Goal: Task Accomplishment & Management: Manage account settings

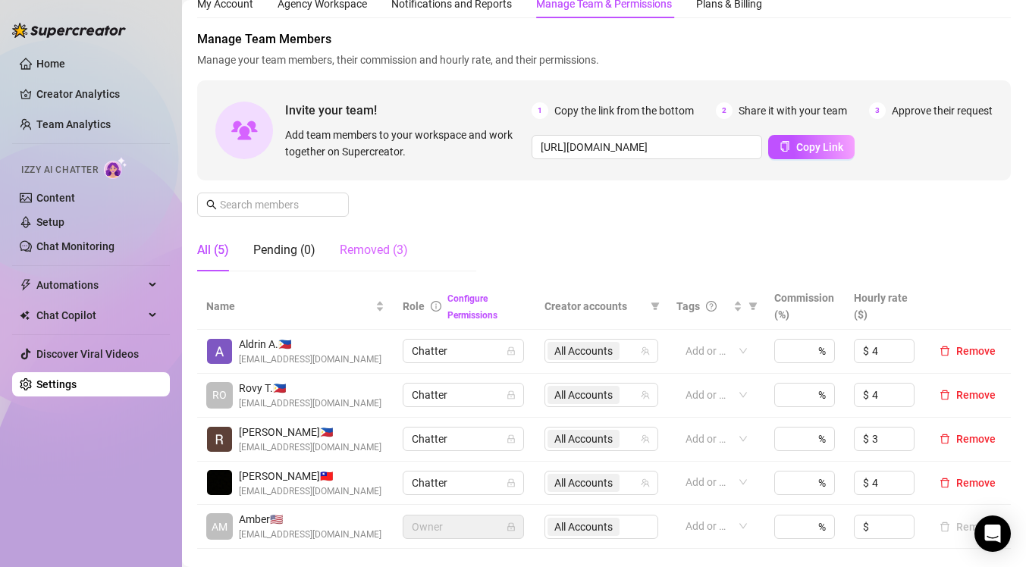
scroll to position [31, 0]
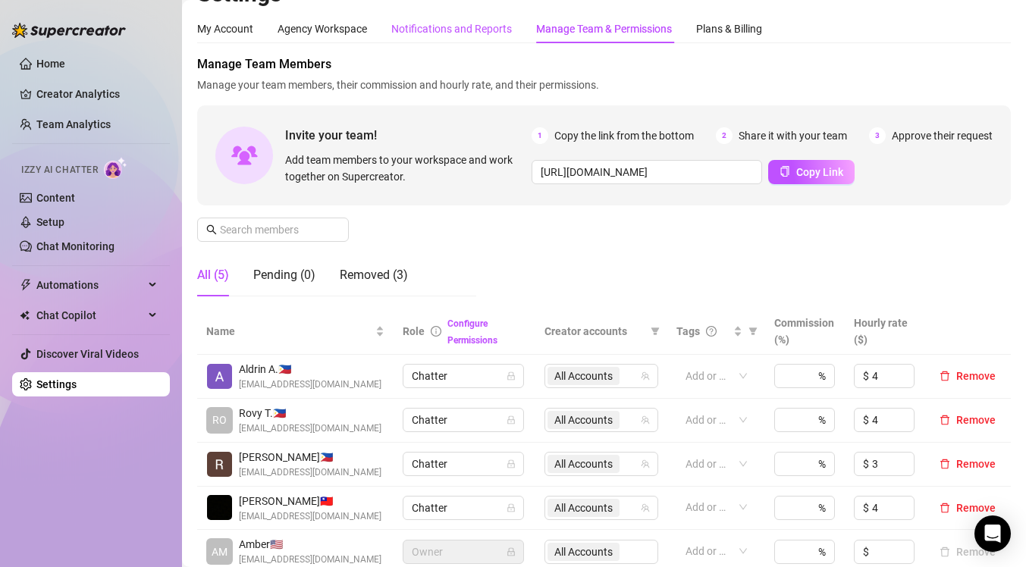
click at [464, 30] on div "Notifications and Reports" at bounding box center [451, 28] width 121 height 17
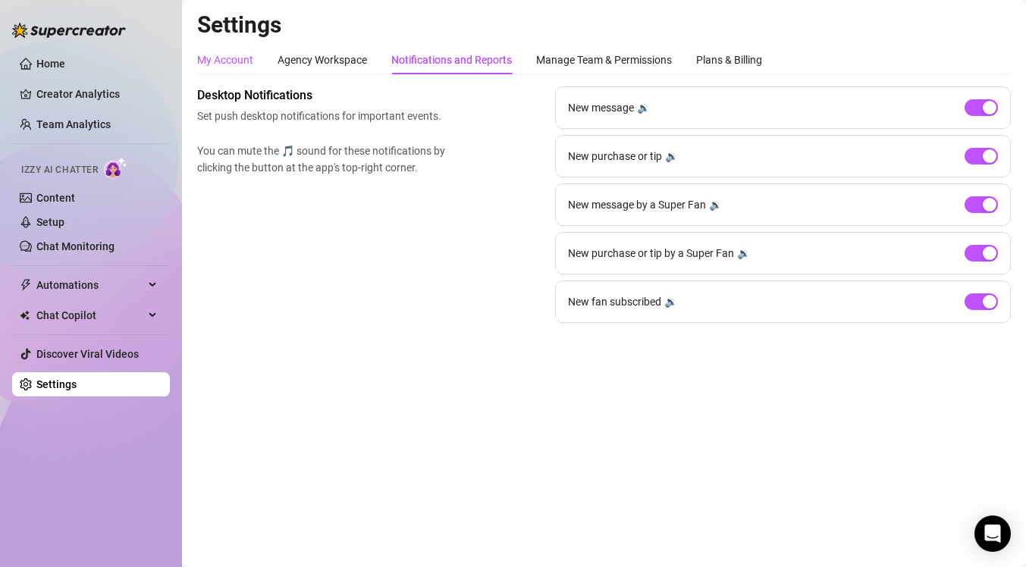
click at [245, 55] on div "My Account" at bounding box center [225, 60] width 56 height 17
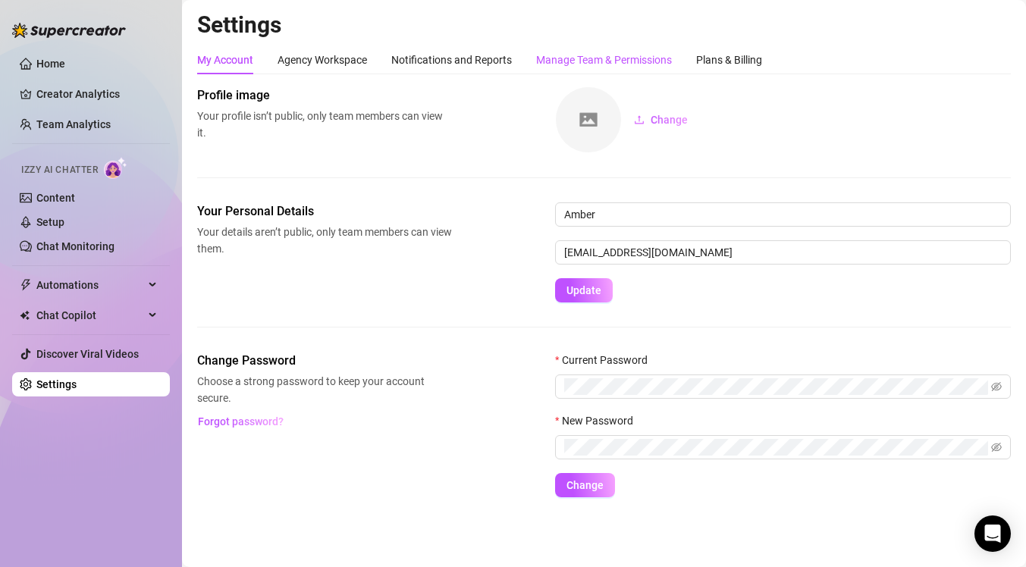
click at [645, 53] on div "Manage Team & Permissions" at bounding box center [604, 60] width 136 height 17
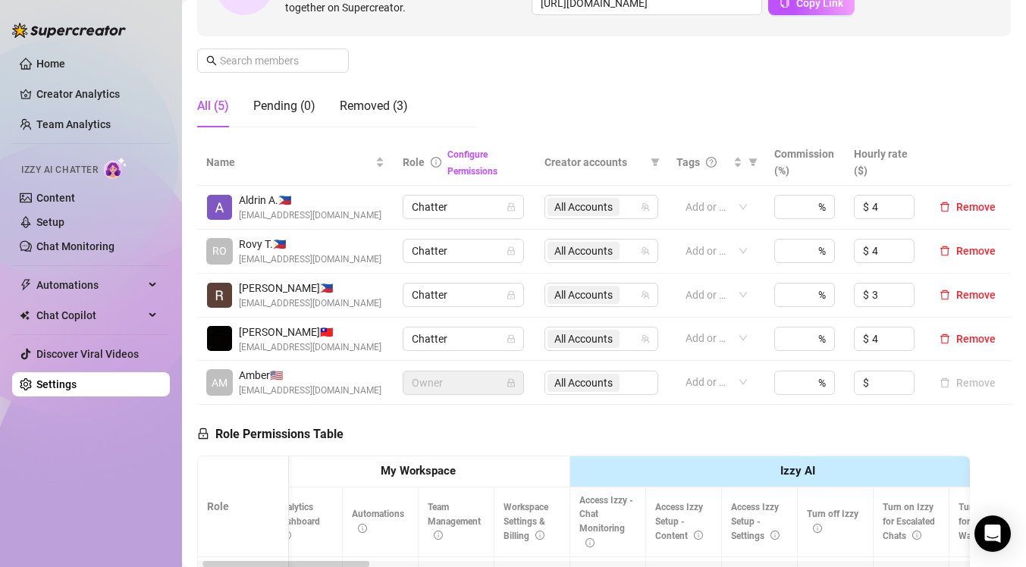
scroll to position [191, 0]
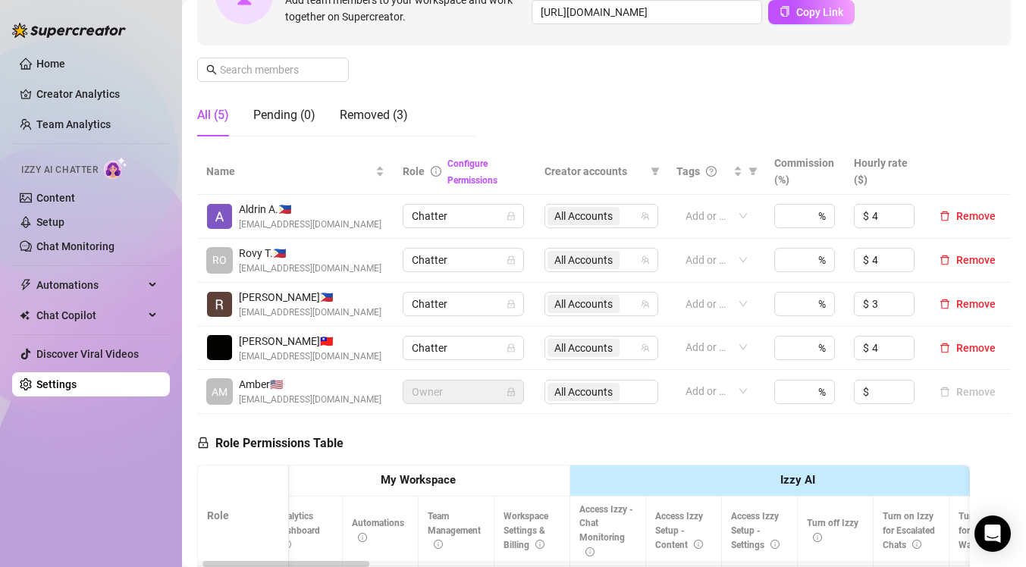
click at [271, 218] on span "[EMAIL_ADDRESS][DOMAIN_NAME]" at bounding box center [310, 225] width 143 height 14
click at [228, 218] on img at bounding box center [219, 216] width 25 height 25
click at [85, 251] on link "Chat Monitoring" at bounding box center [75, 246] width 78 height 12
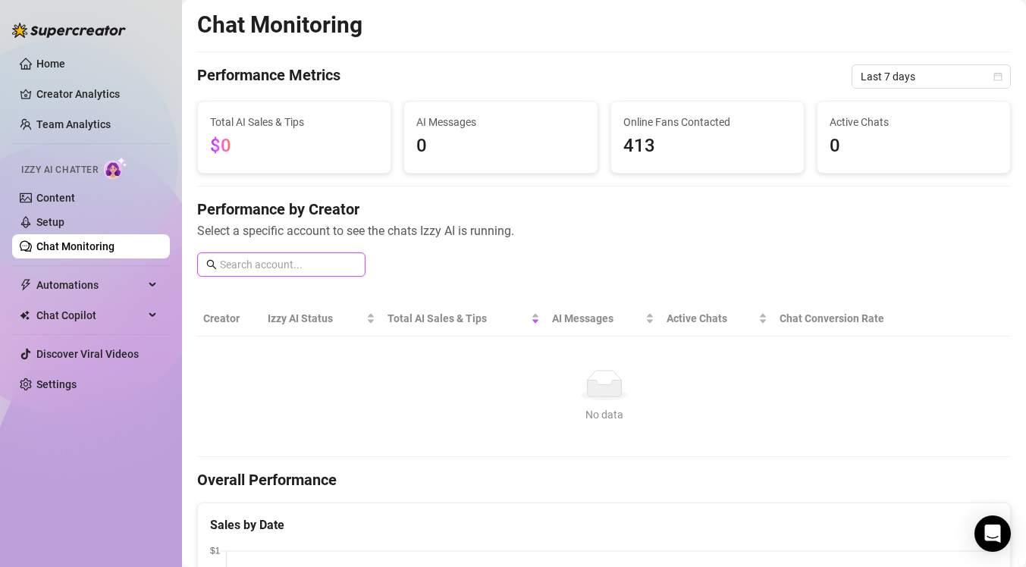
click at [324, 266] on input "text" at bounding box center [288, 264] width 137 height 17
type input "a"
type input "amber"
click at [203, 267] on span "amber" at bounding box center [281, 265] width 168 height 24
click at [212, 259] on span at bounding box center [211, 264] width 11 height 17
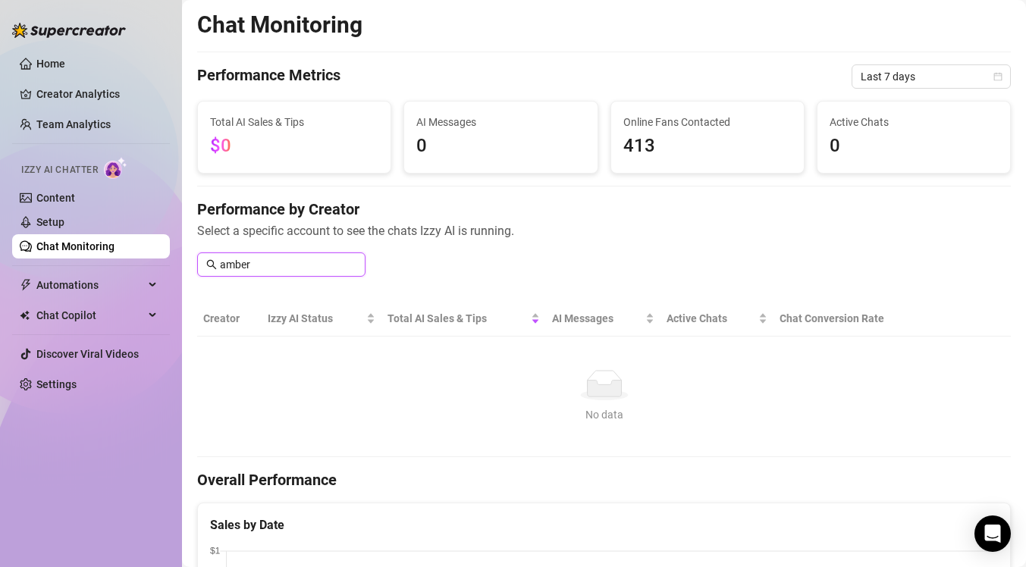
click at [284, 270] on input "amber" at bounding box center [288, 264] width 137 height 17
click at [395, 253] on div "Performance by Creator Select a specific account to see the chats Izzy AI is ru…" at bounding box center [604, 244] width 814 height 90
click at [321, 270] on input "text" at bounding box center [288, 264] width 137 height 17
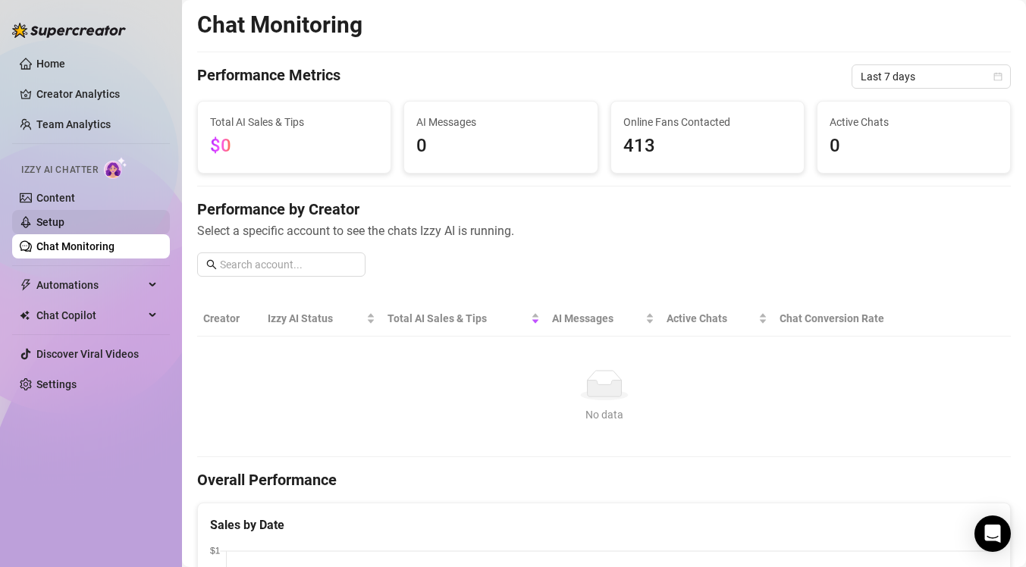
click at [64, 227] on link "Setup" at bounding box center [50, 222] width 28 height 12
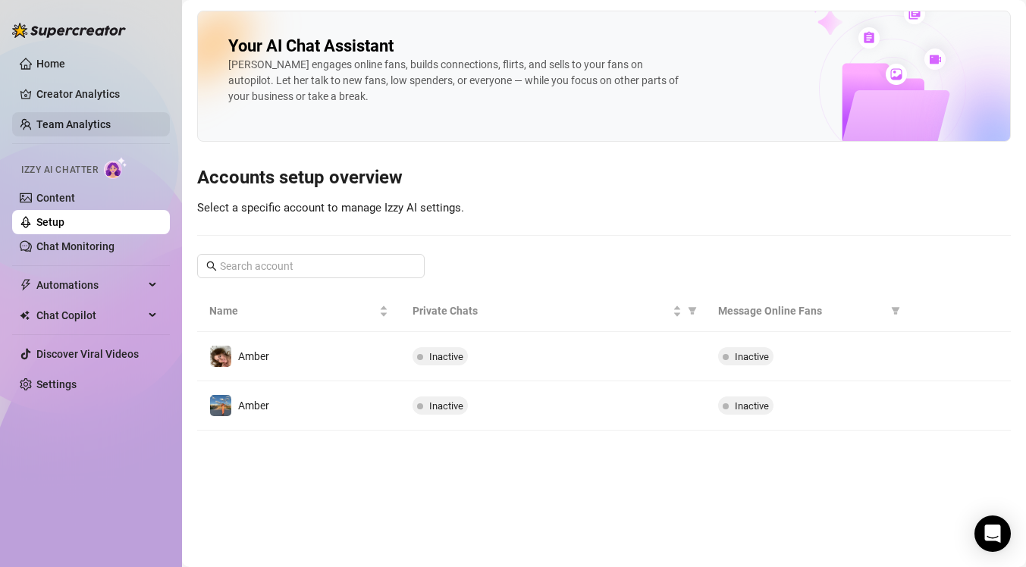
click at [93, 118] on link "Team Analytics" at bounding box center [73, 124] width 74 height 12
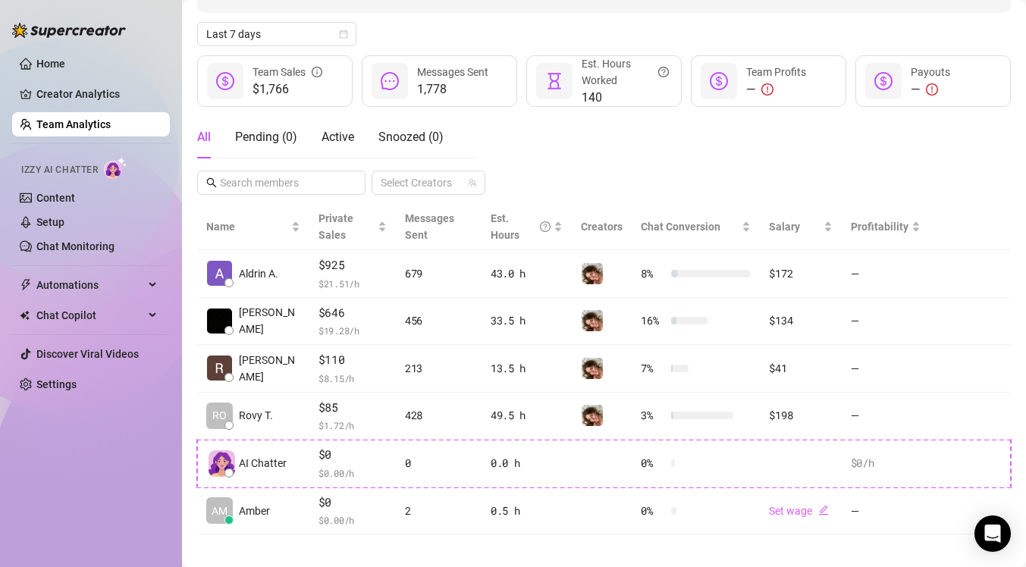
scroll to position [171, 0]
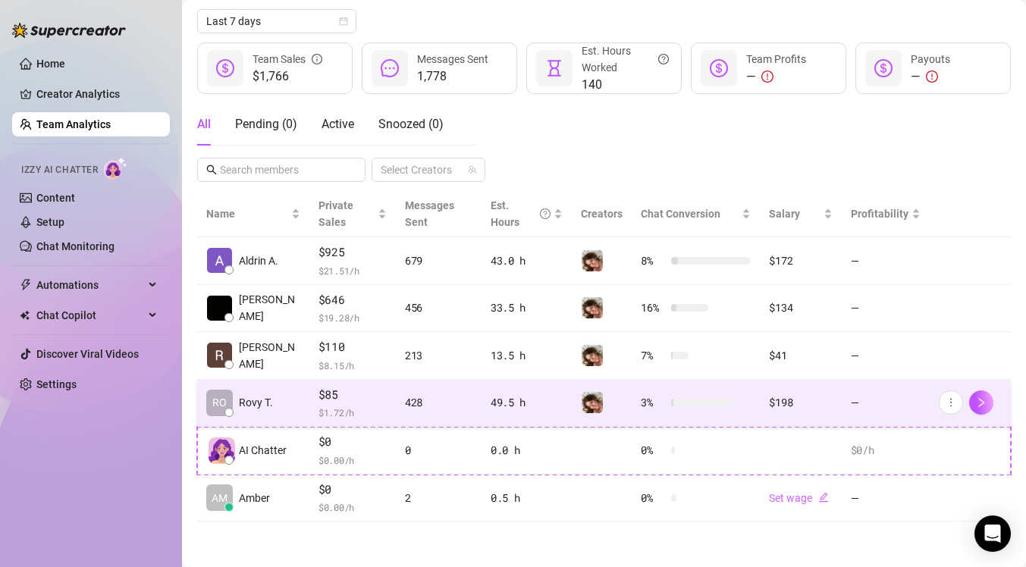
click at [354, 397] on span "$85" at bounding box center [353, 395] width 68 height 18
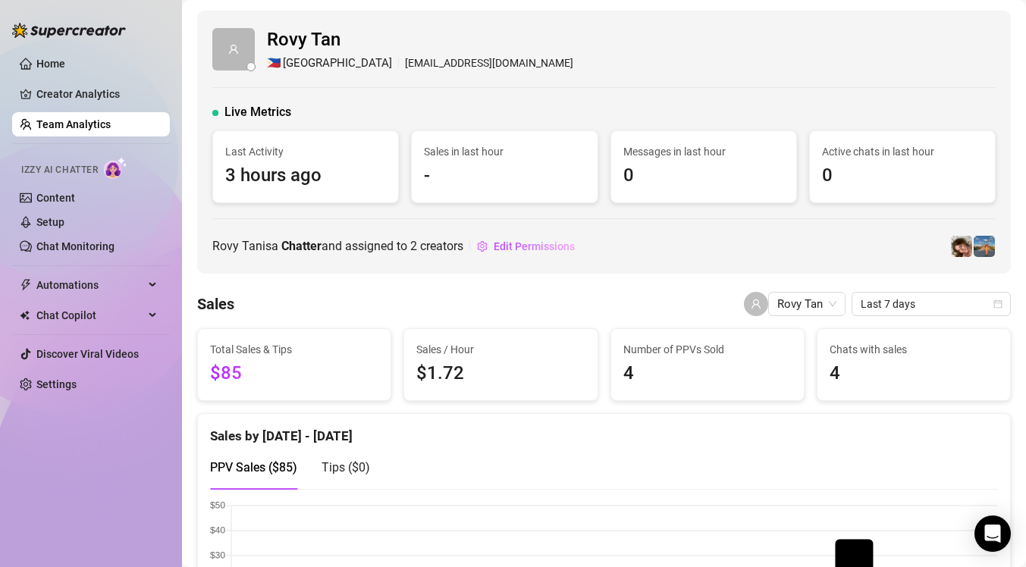
click at [111, 124] on link "Team Analytics" at bounding box center [73, 124] width 74 height 12
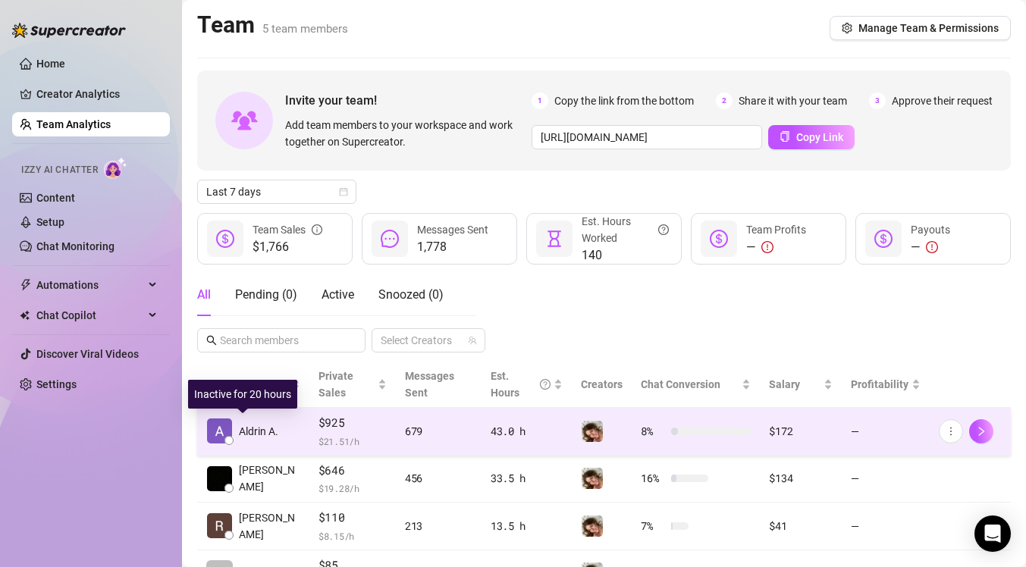
click at [256, 437] on span "Aldrin A." at bounding box center [258, 431] width 39 height 17
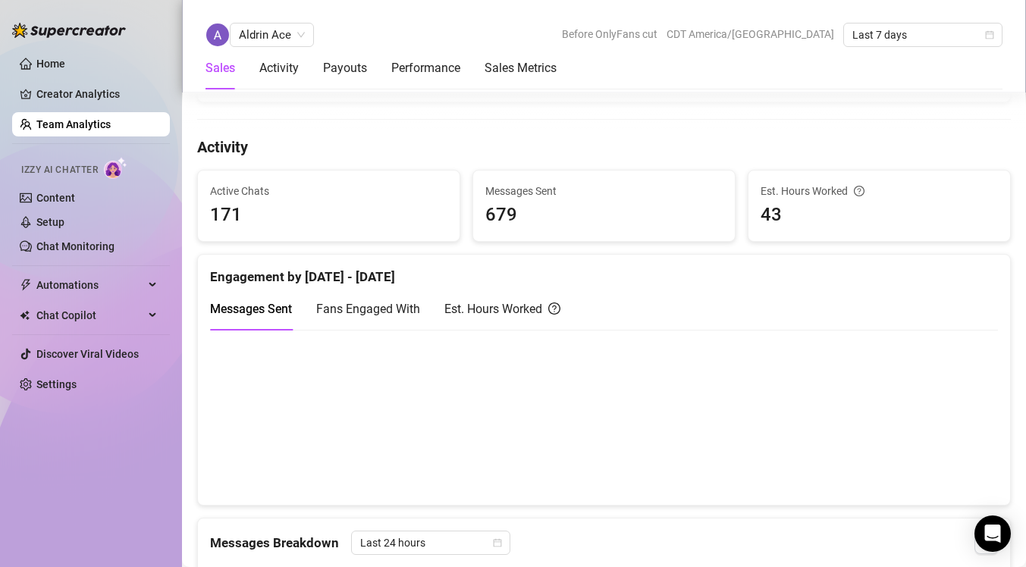
scroll to position [564, 0]
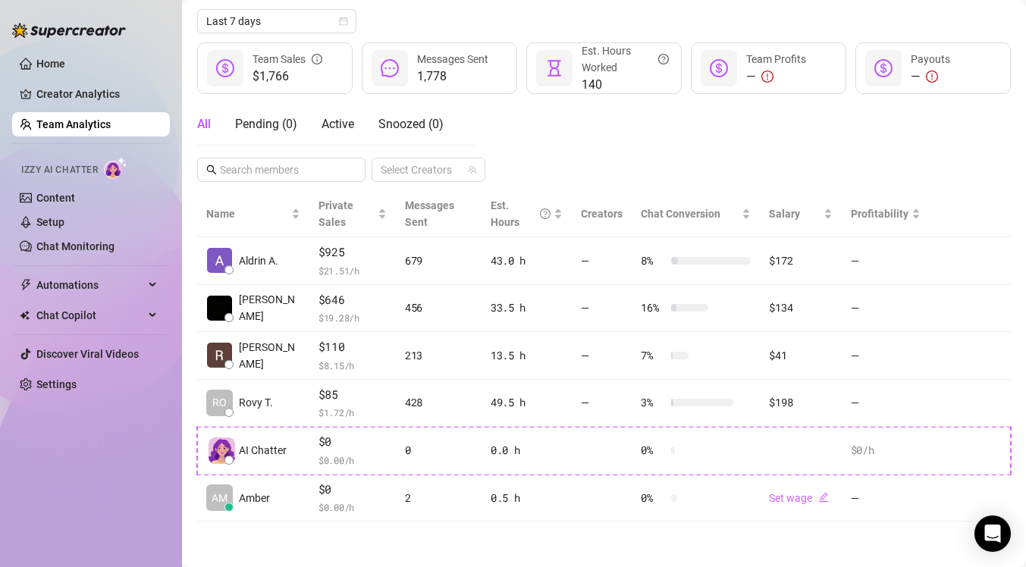
scroll to position [171, 0]
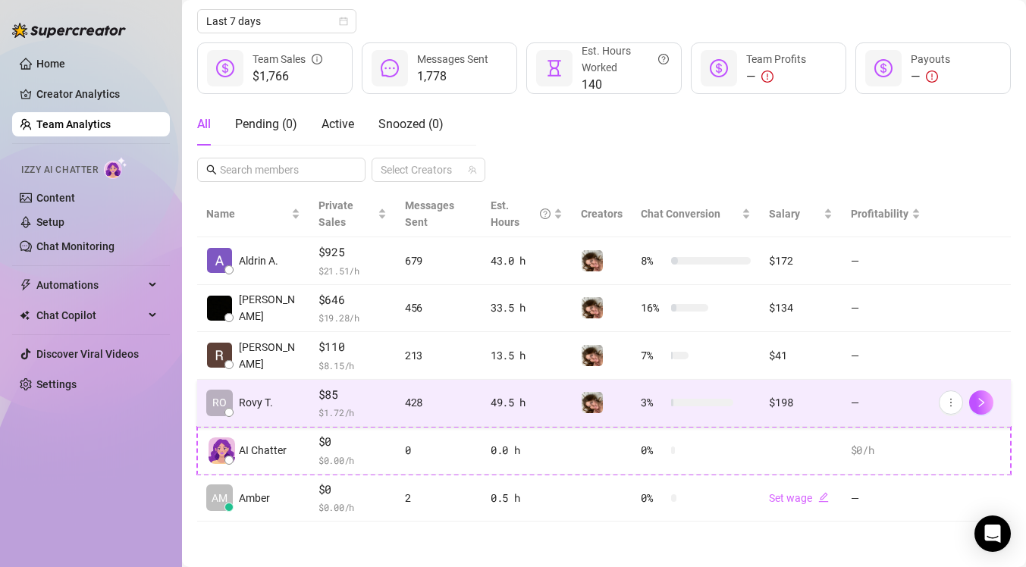
click at [332, 407] on span "$ 1.72 /h" at bounding box center [353, 412] width 68 height 15
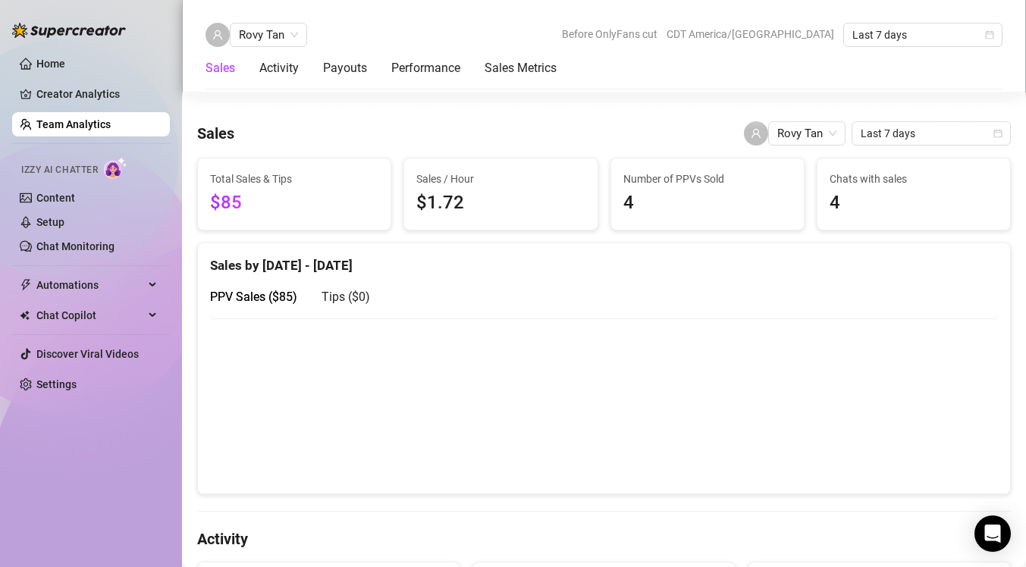
scroll to position [564, 0]
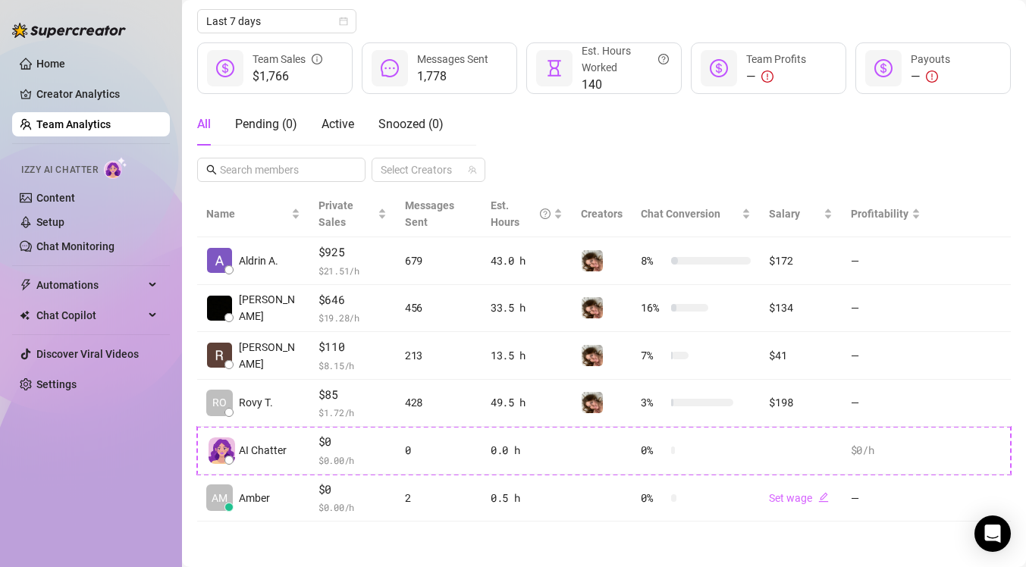
scroll to position [171, 0]
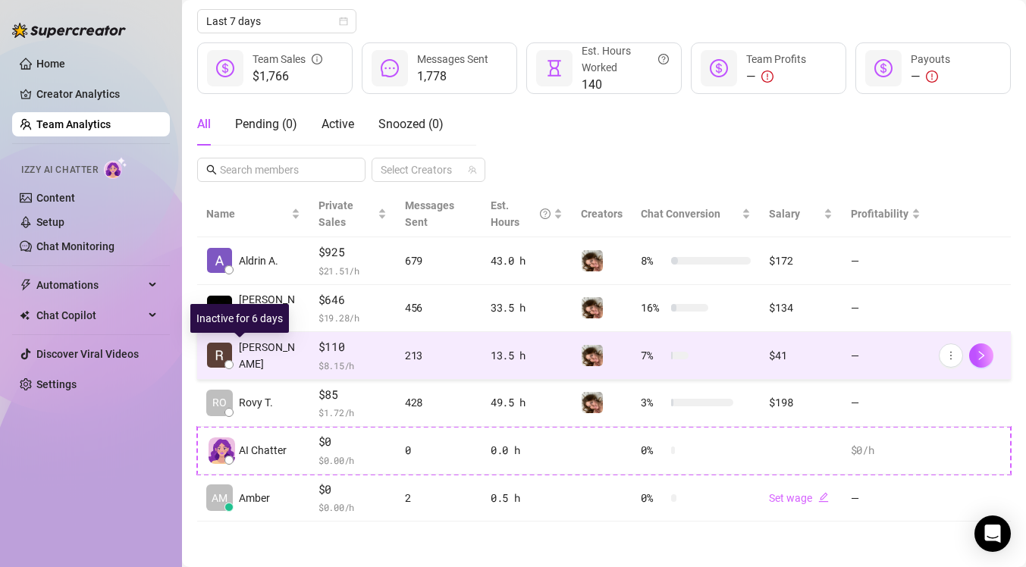
click at [268, 347] on span "[PERSON_NAME]" at bounding box center [269, 355] width 61 height 33
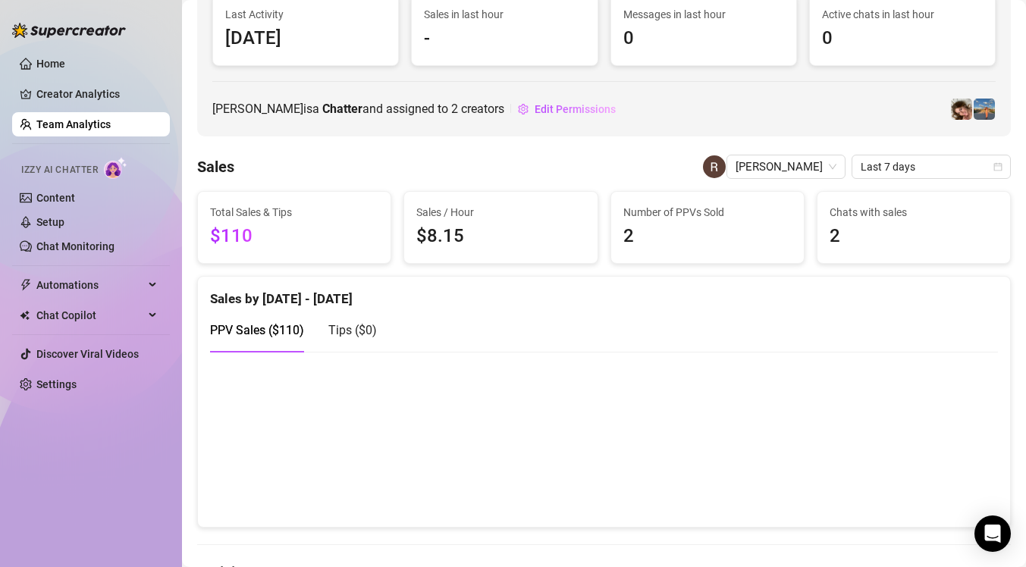
scroll to position [128, 0]
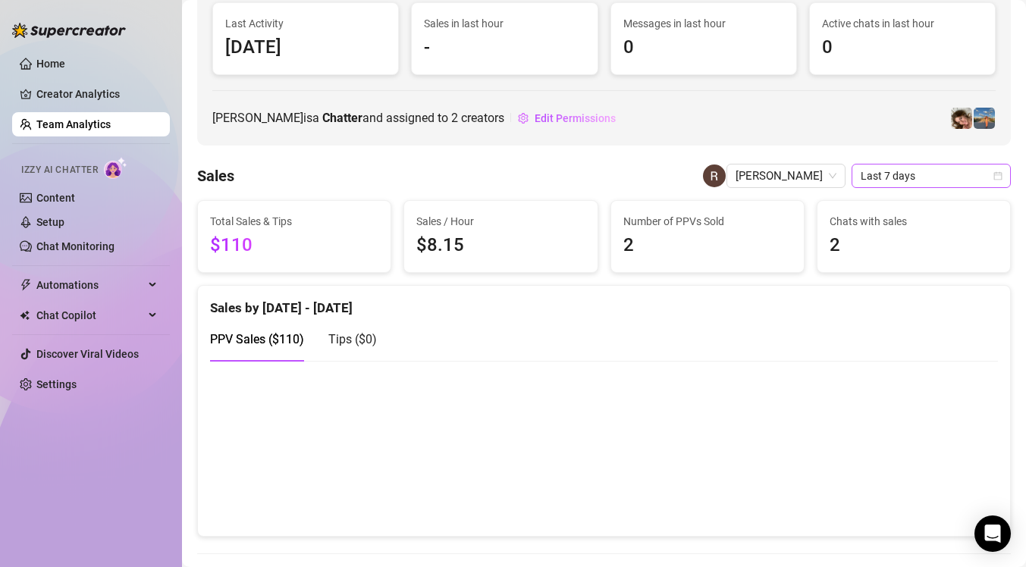
click at [903, 179] on span "Last 7 days" at bounding box center [931, 176] width 141 height 23
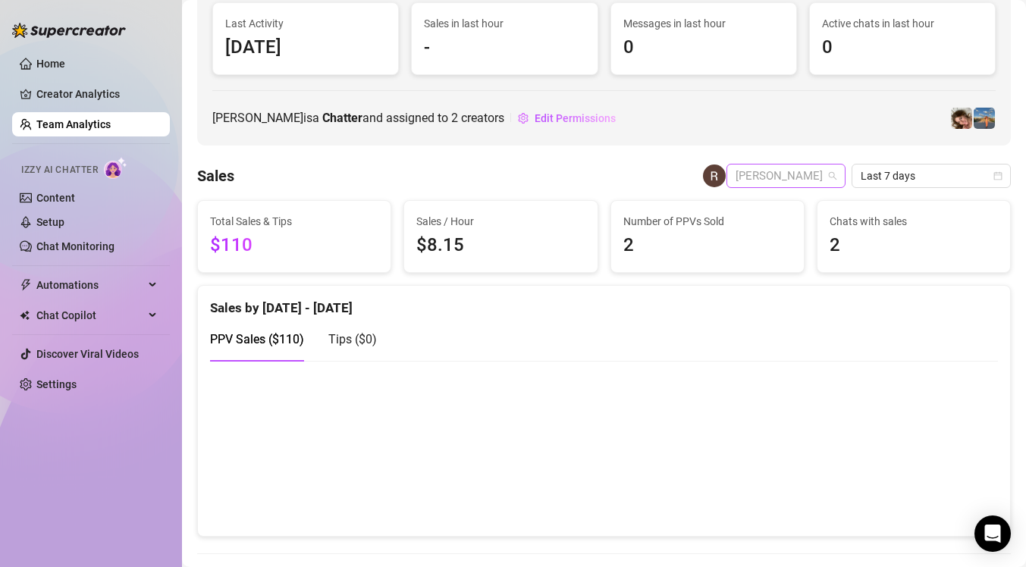
click at [802, 176] on span "[PERSON_NAME]" at bounding box center [786, 176] width 101 height 23
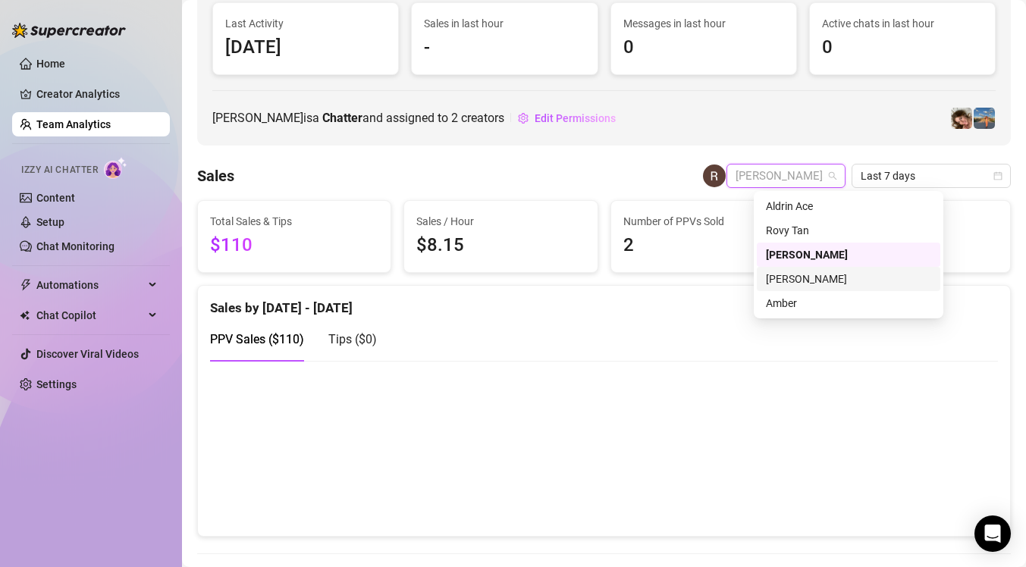
click at [791, 284] on div "[PERSON_NAME]" at bounding box center [848, 279] width 165 height 17
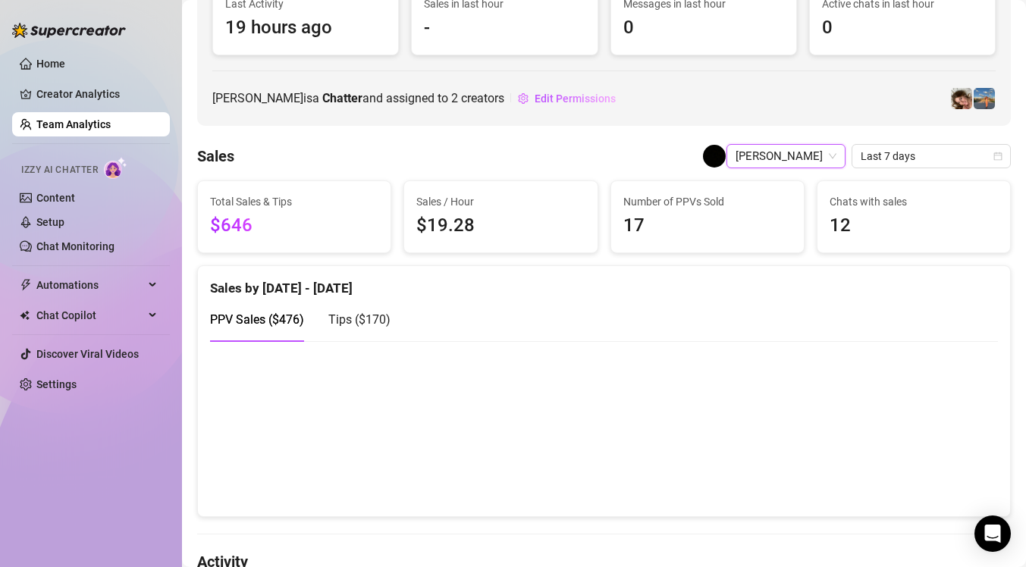
scroll to position [133, 0]
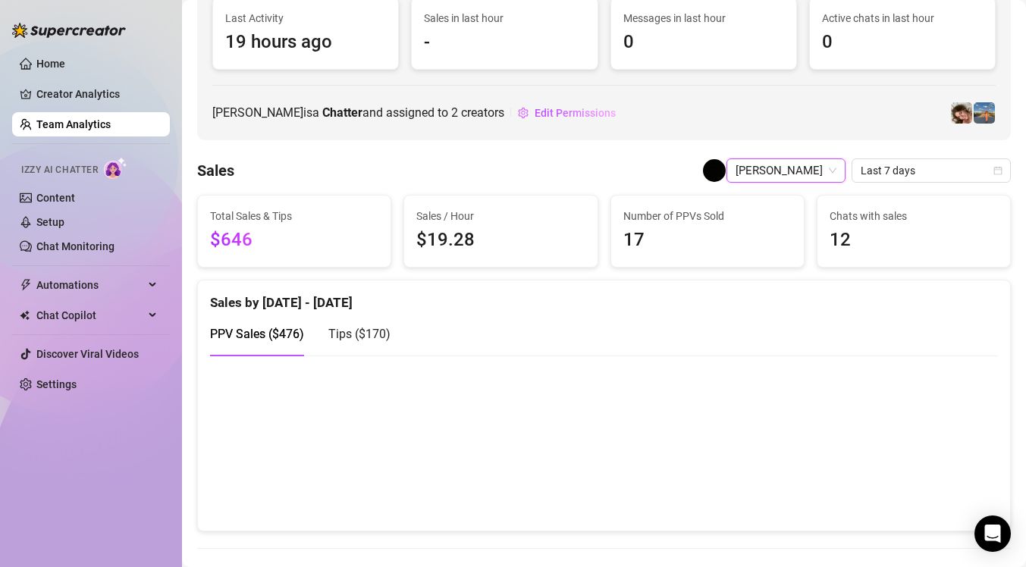
click at [808, 177] on span "[PERSON_NAME]" at bounding box center [786, 170] width 101 height 23
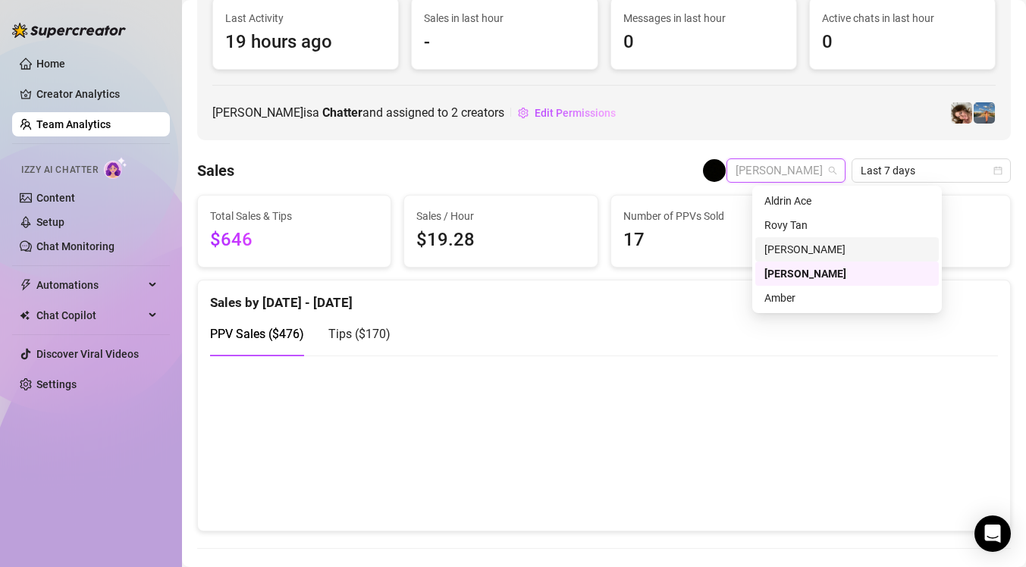
click at [792, 256] on div "[PERSON_NAME]" at bounding box center [847, 249] width 165 height 17
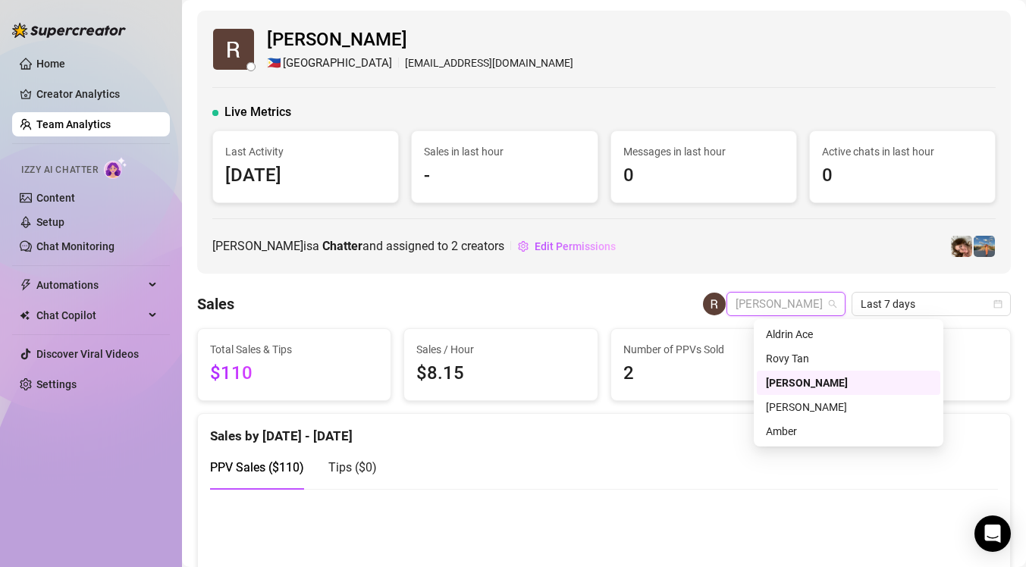
click at [812, 296] on span "[PERSON_NAME]" at bounding box center [786, 304] width 101 height 23
click at [790, 350] on div "Rovy Tan" at bounding box center [848, 358] width 165 height 17
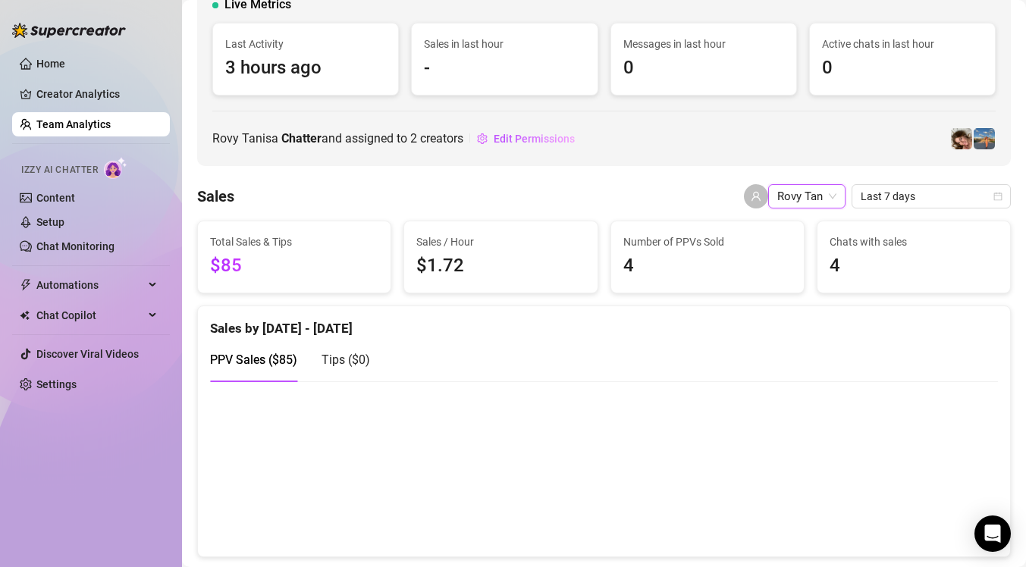
scroll to position [102, 0]
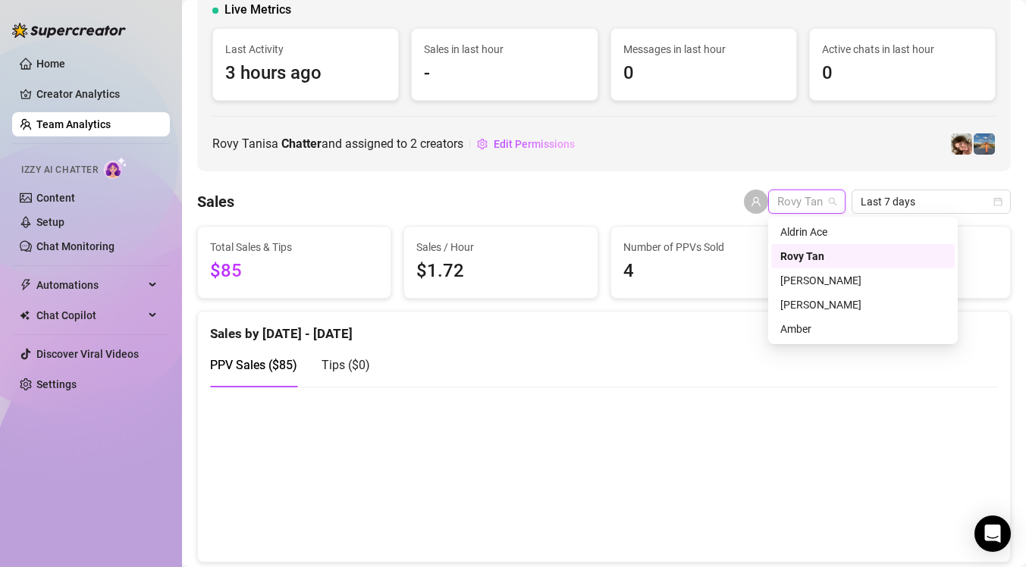
click at [797, 207] on span "Rovy Tan" at bounding box center [806, 201] width 59 height 23
click at [794, 228] on div "Aldrin Ace" at bounding box center [862, 232] width 165 height 17
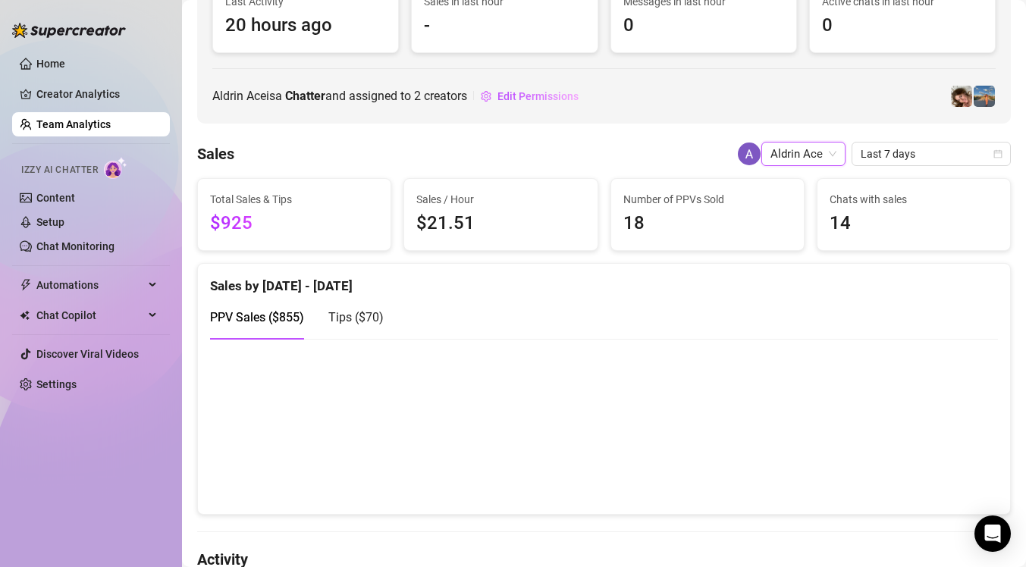
scroll to position [159, 0]
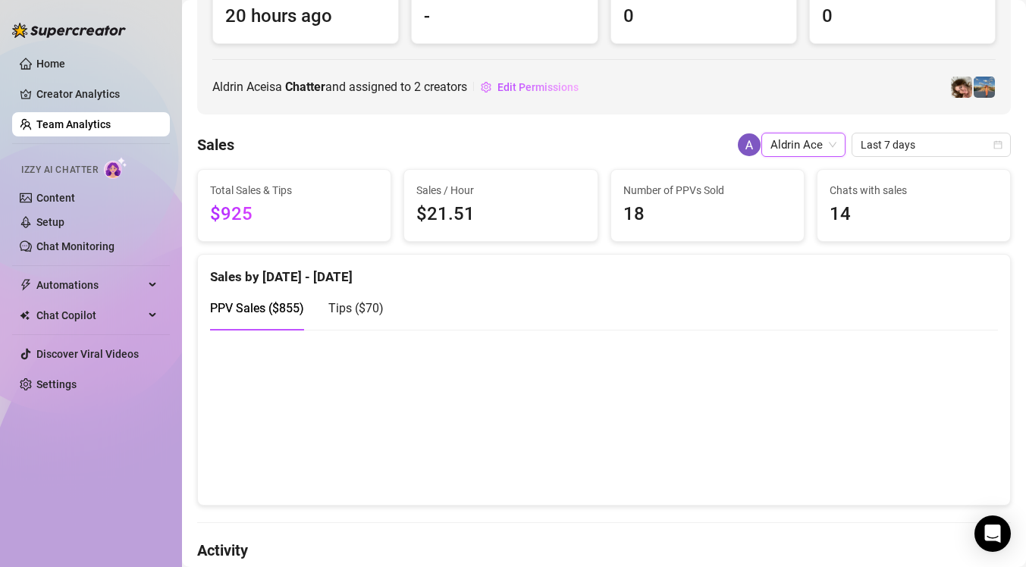
click at [835, 144] on span "Aldrin Ace" at bounding box center [804, 144] width 66 height 23
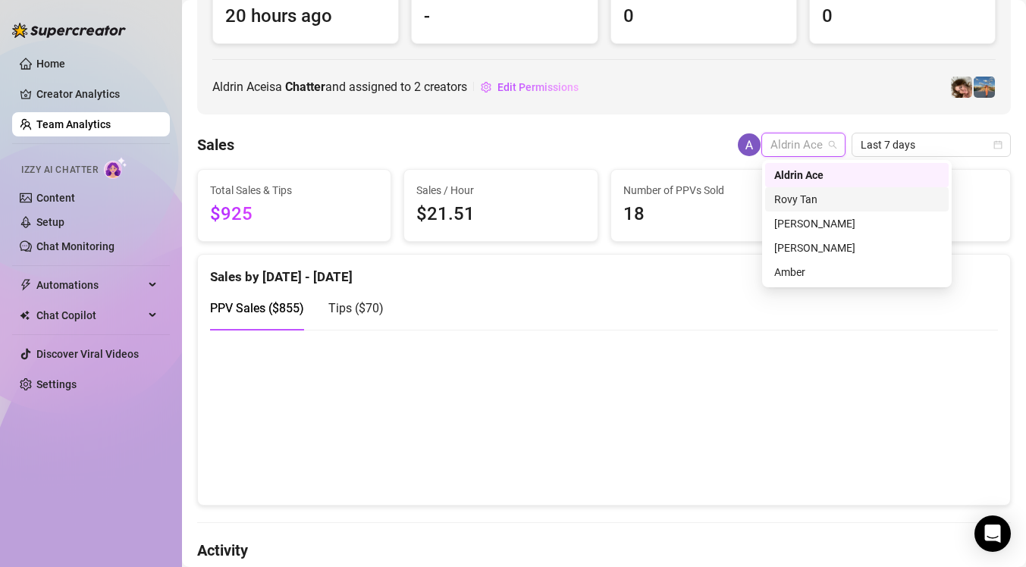
click at [796, 204] on div "Rovy Tan" at bounding box center [856, 199] width 165 height 17
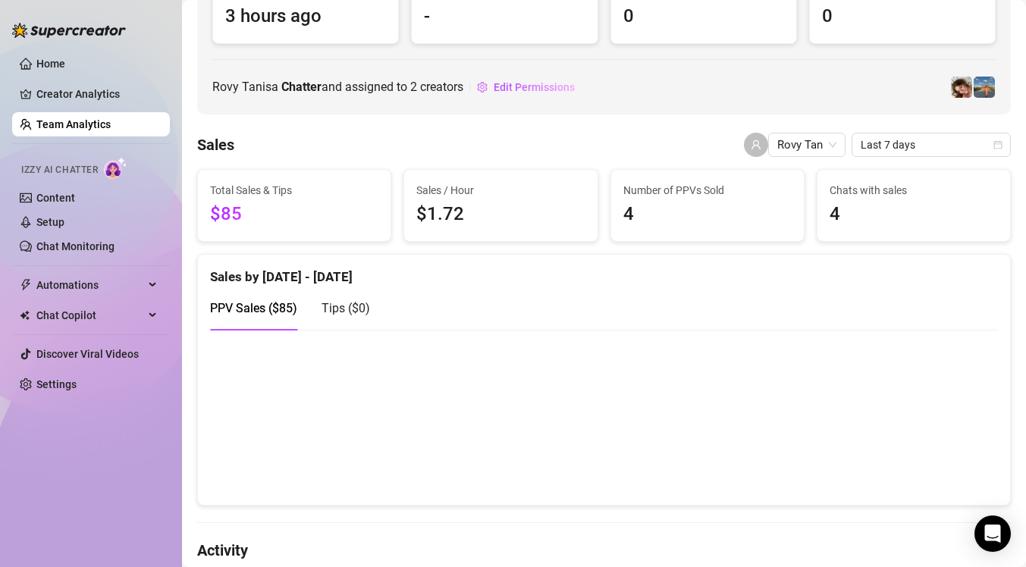
click at [111, 90] on link "Creator Analytics" at bounding box center [96, 94] width 121 height 24
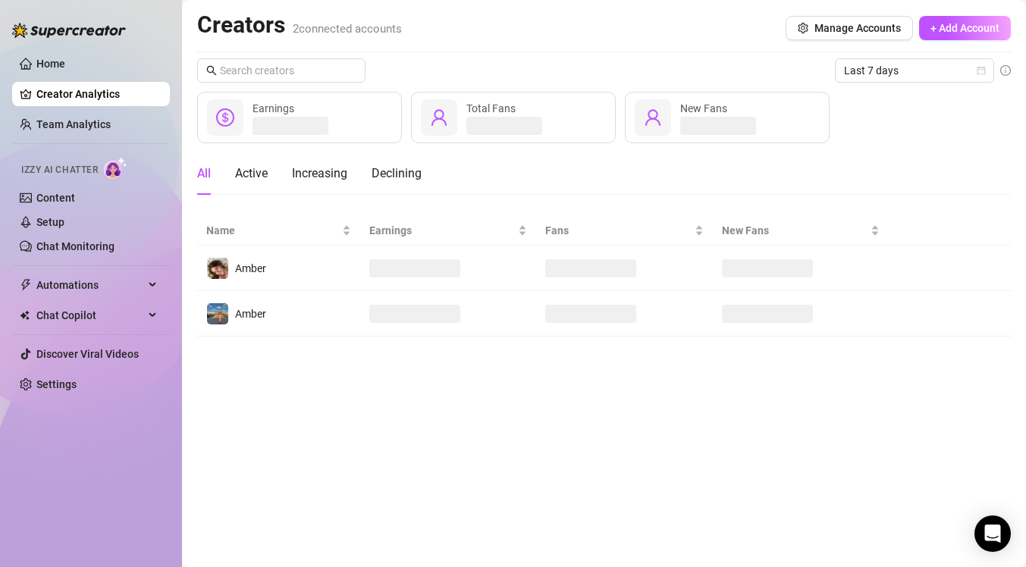
click at [93, 141] on ul "Home Creator Analytics Team Analytics Izzy AI Chatter Content Setup Chat Monito…" at bounding box center [91, 224] width 158 height 357
click at [93, 128] on link "Team Analytics" at bounding box center [73, 124] width 74 height 12
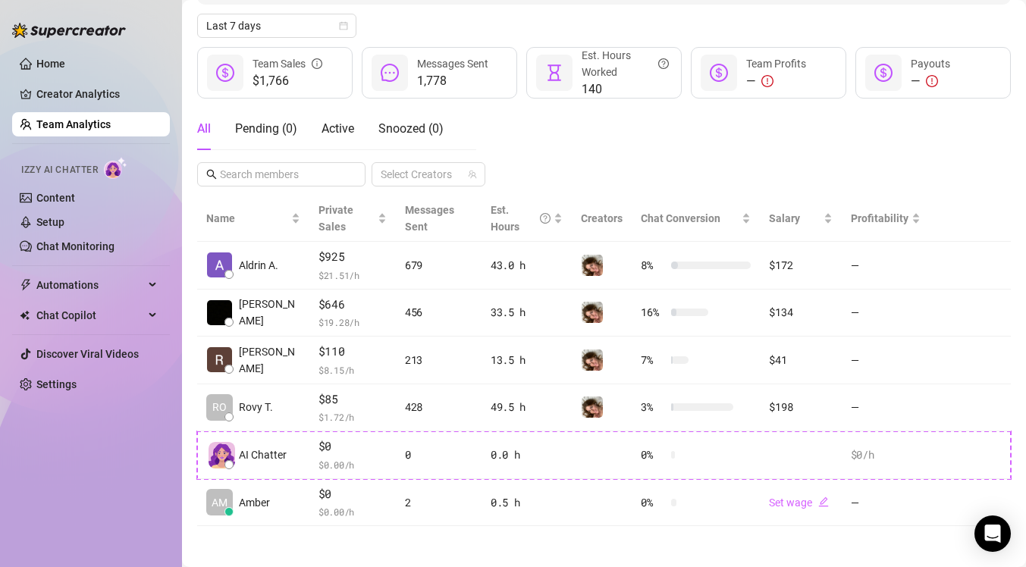
scroll to position [171, 0]
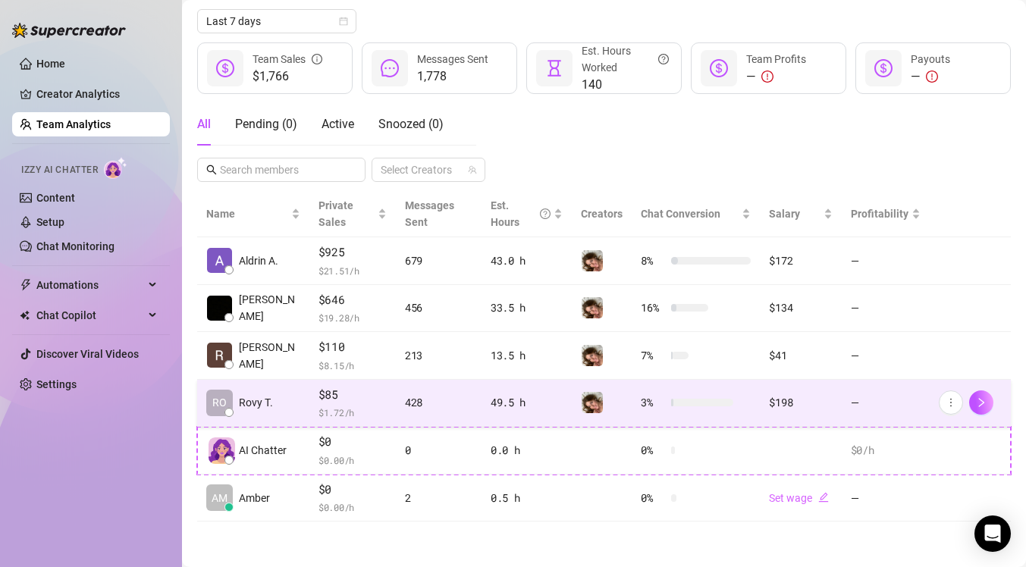
click at [344, 395] on span "$85" at bounding box center [353, 395] width 68 height 18
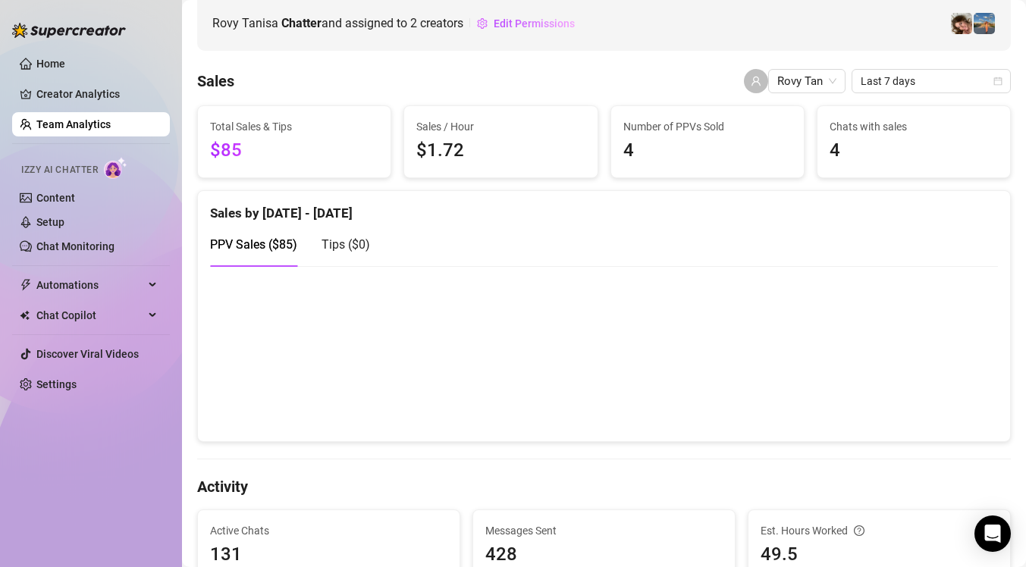
scroll to position [228, 0]
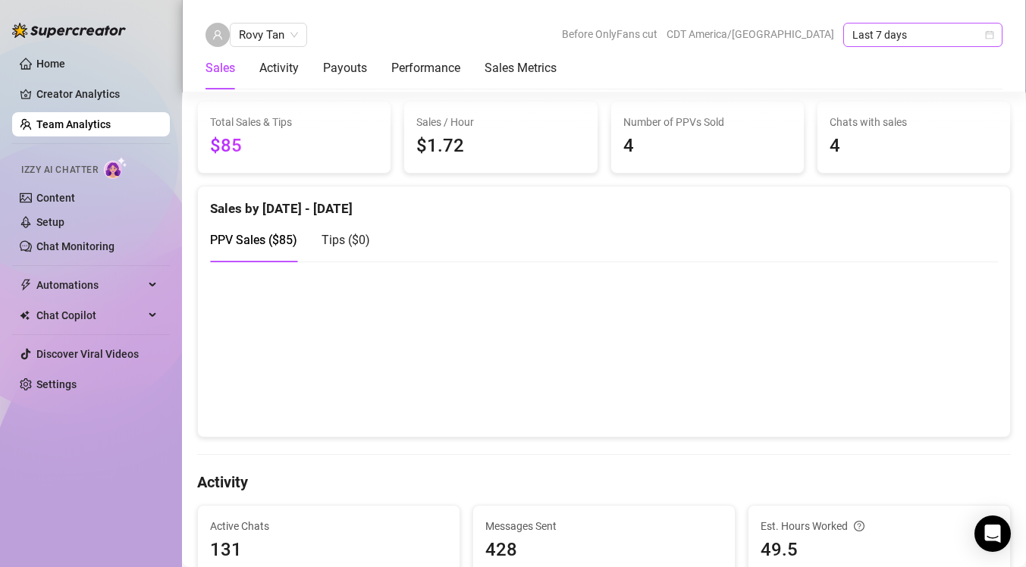
click at [913, 36] on span "Last 7 days" at bounding box center [922, 35] width 141 height 23
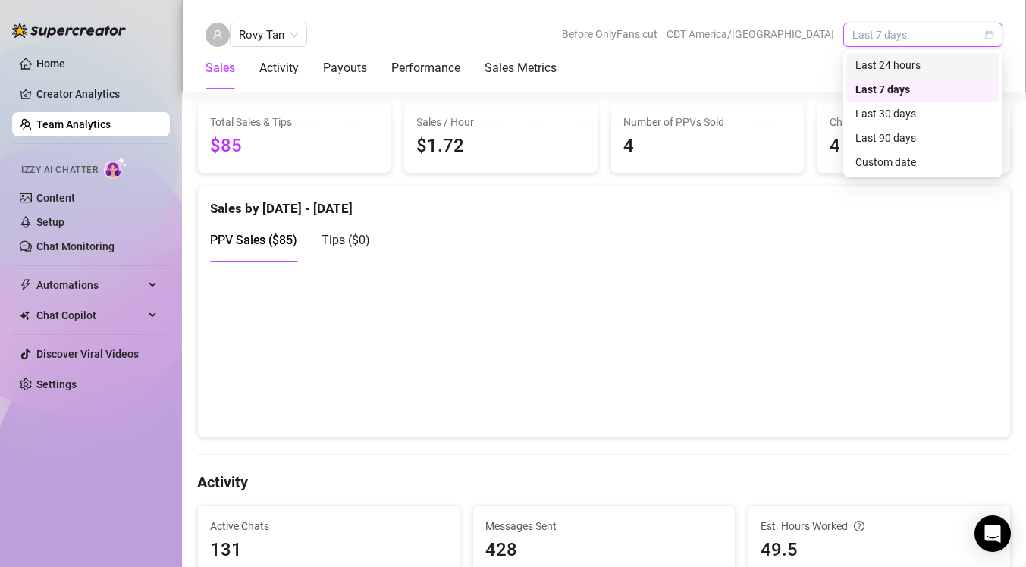
click at [896, 68] on div "Last 24 hours" at bounding box center [923, 65] width 135 height 17
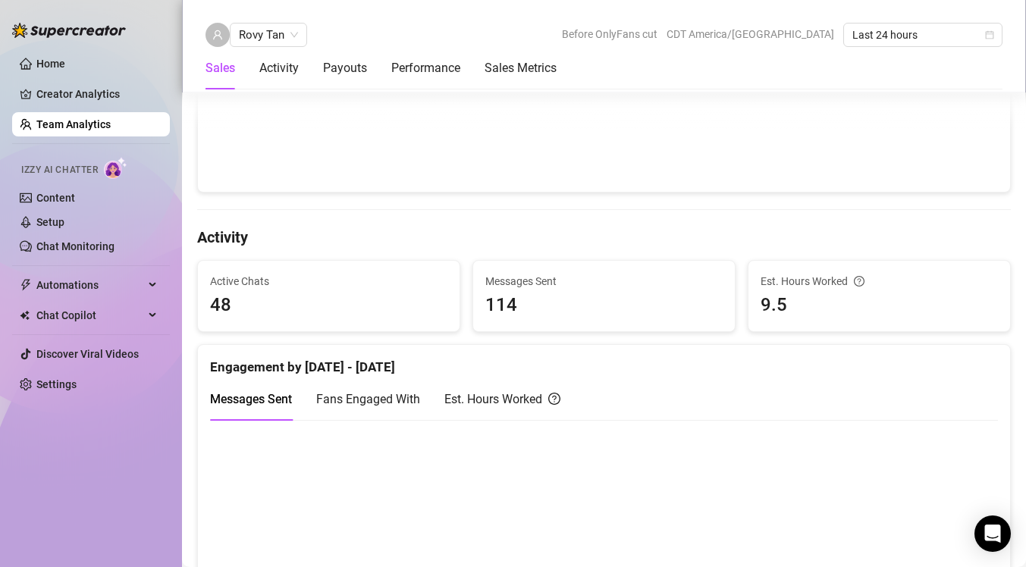
scroll to position [493, 0]
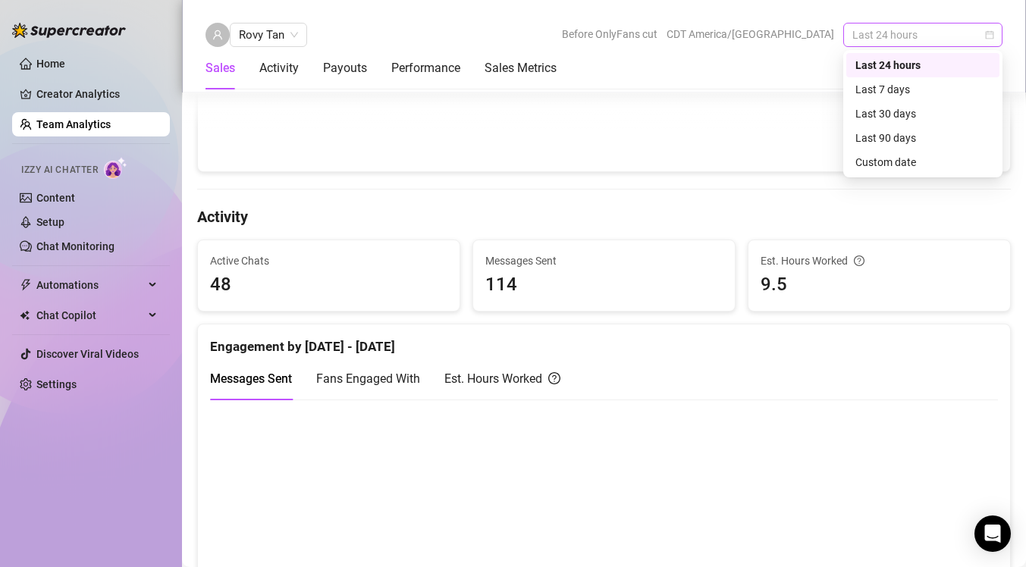
click at [894, 37] on span "Last 24 hours" at bounding box center [922, 35] width 141 height 23
click at [865, 162] on div "Custom date" at bounding box center [923, 162] width 135 height 17
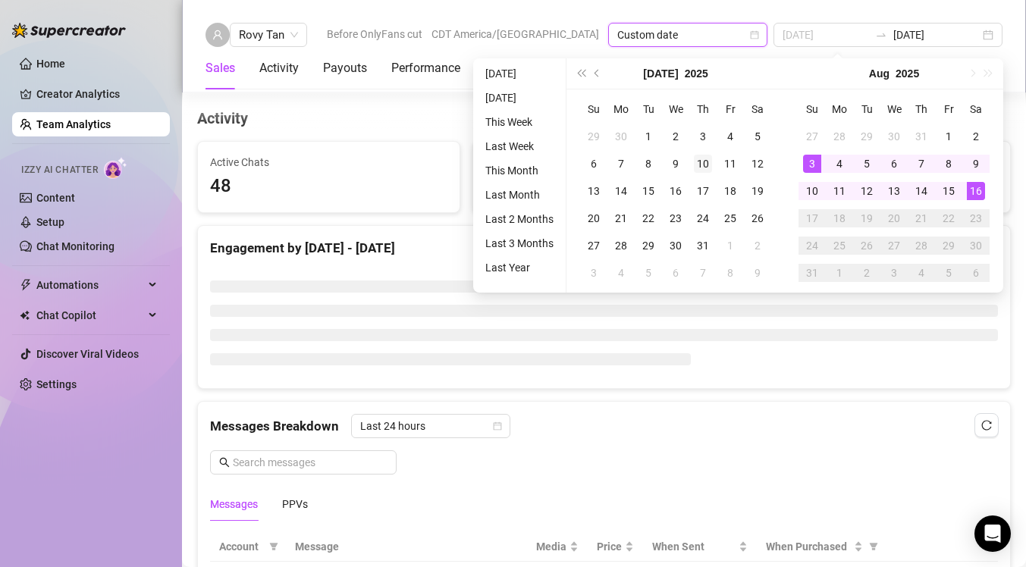
scroll to position [504, 0]
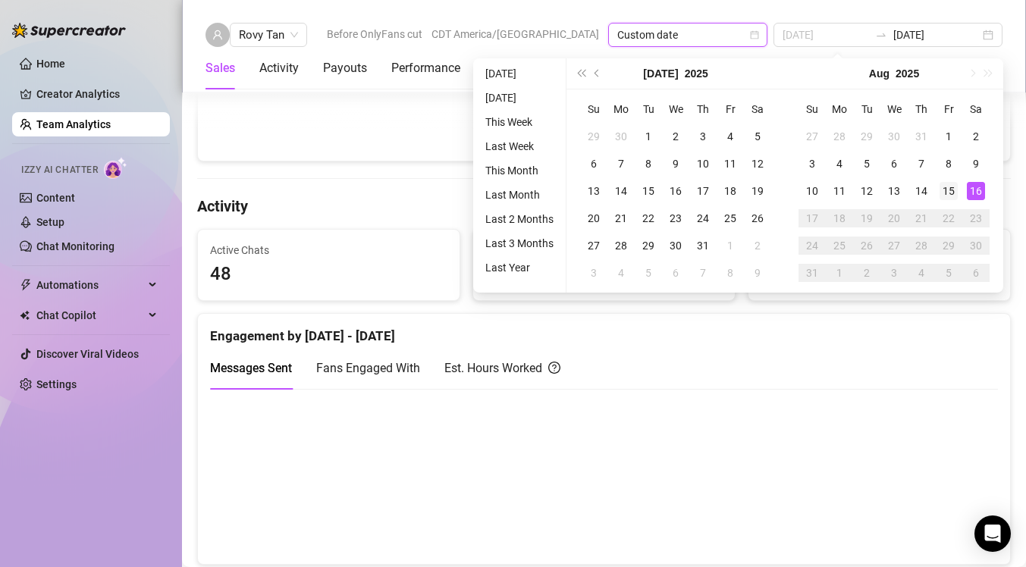
type input "[DATE]"
click at [953, 190] on div "15" at bounding box center [949, 191] width 18 height 18
click at [978, 190] on div "16" at bounding box center [976, 191] width 18 height 18
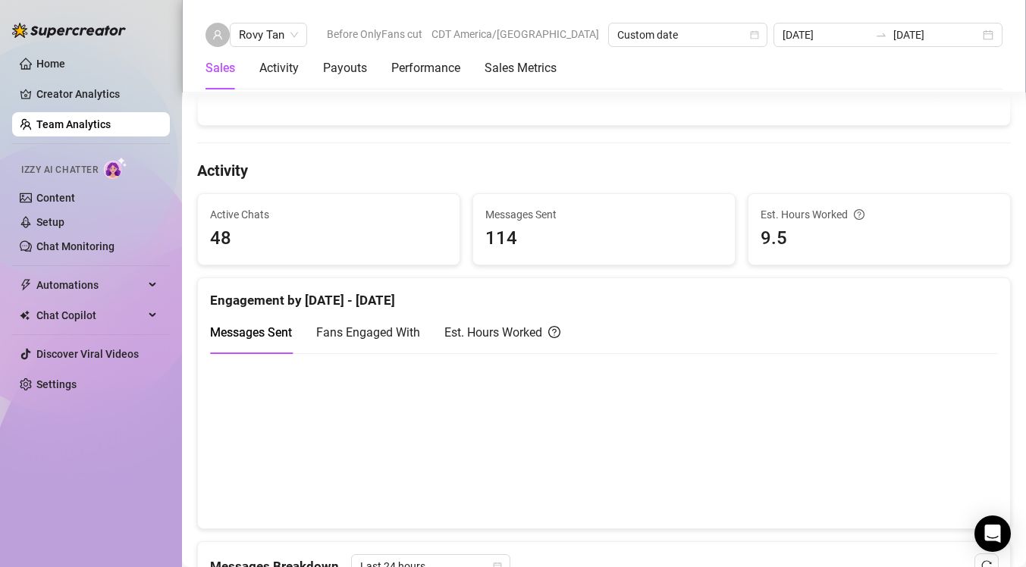
scroll to position [541, 0]
